Goal: Task Accomplishment & Management: Manage account settings

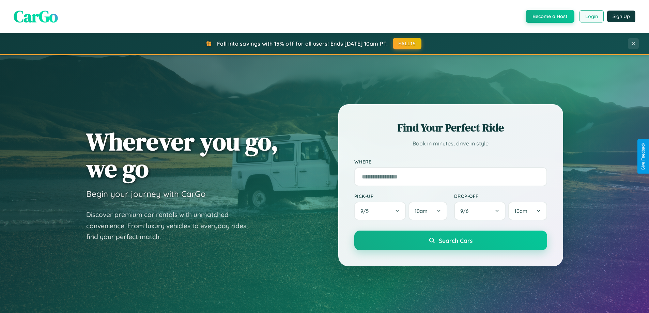
click at [591, 16] on button "Login" at bounding box center [591, 16] width 24 height 12
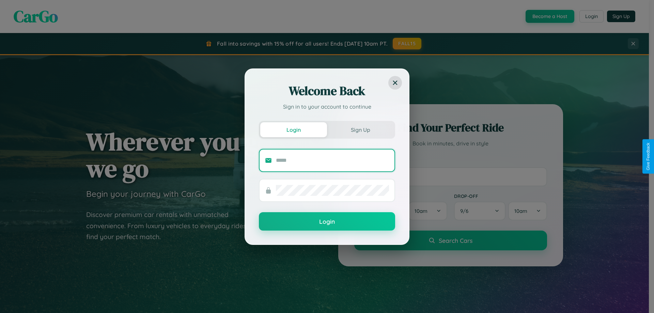
click at [332, 160] on input "text" at bounding box center [332, 160] width 113 height 11
type input "**********"
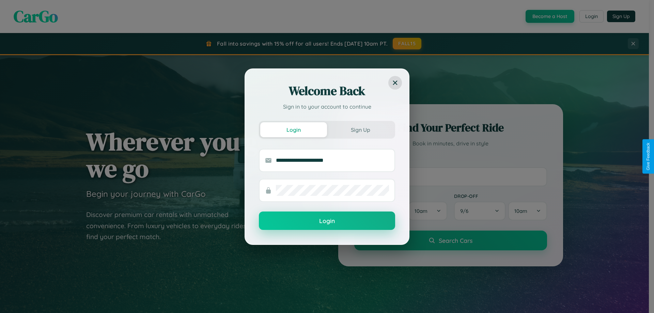
click at [327, 221] on button "Login" at bounding box center [327, 220] width 136 height 18
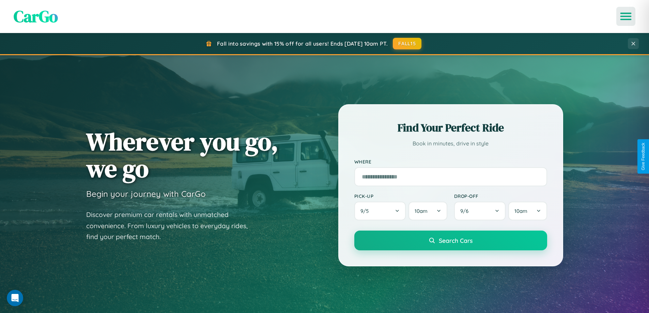
click at [625, 16] on icon "Open menu" at bounding box center [626, 16] width 10 height 6
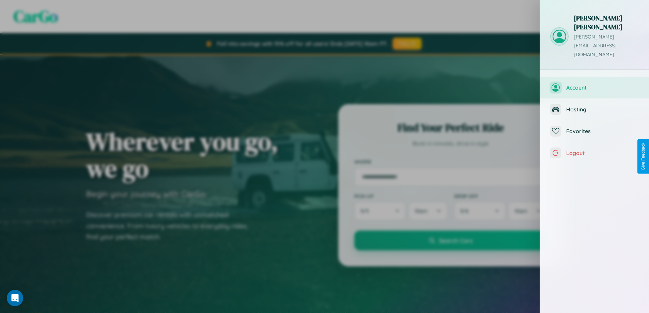
click at [594, 84] on span "Account" at bounding box center [602, 87] width 73 height 7
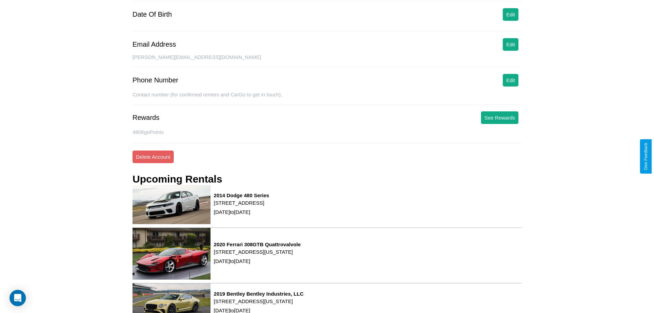
scroll to position [86, 0]
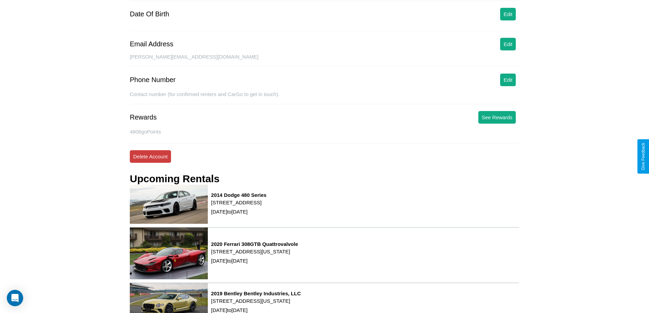
click at [150, 156] on button "Delete Account" at bounding box center [150, 156] width 41 height 13
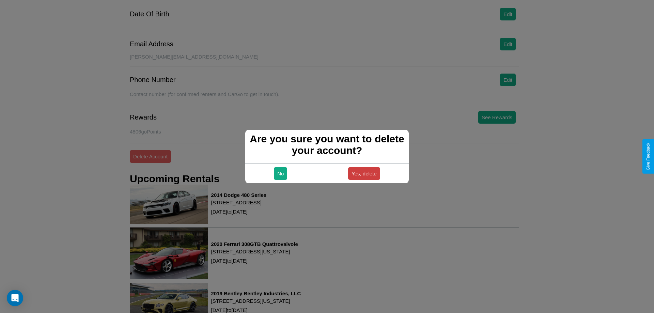
click at [364, 173] on button "Yes, delete" at bounding box center [364, 173] width 32 height 13
